Goal: Check status: Check status

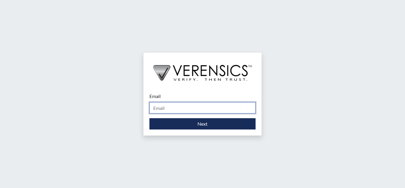
click at [171, 109] on input "Email" at bounding box center [202, 107] width 106 height 11
type input "kadijah.davis@gdc.ga.gov"
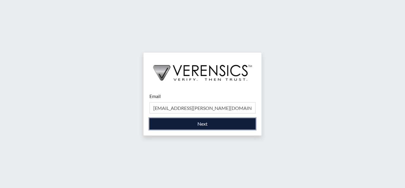
click at [175, 124] on button "Next" at bounding box center [202, 123] width 106 height 11
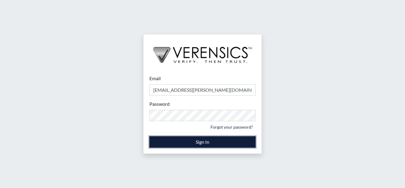
click at [187, 143] on button "Sign In" at bounding box center [202, 141] width 106 height 11
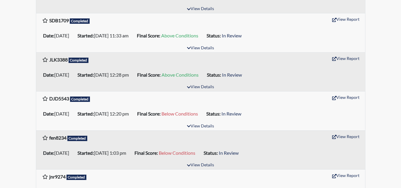
scroll to position [296, 0]
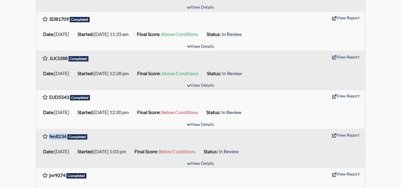
drag, startPoint x: 49, startPoint y: 137, endPoint x: 66, endPoint y: 136, distance: 17.5
click at [66, 136] on div "fen8234 Completed" at bounding box center [64, 137] width 45 height 9
copy b "fen8234"
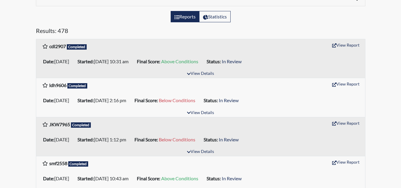
scroll to position [0, 0]
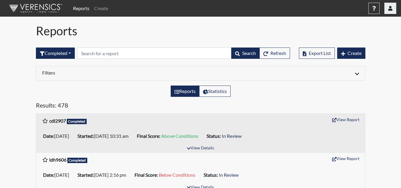
click at [386, 9] on button "button" at bounding box center [390, 8] width 12 height 11
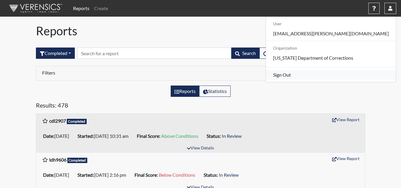
click at [350, 79] on link "Sign Out" at bounding box center [331, 74] width 130 height 9
